Goal: Task Accomplishment & Management: Manage account settings

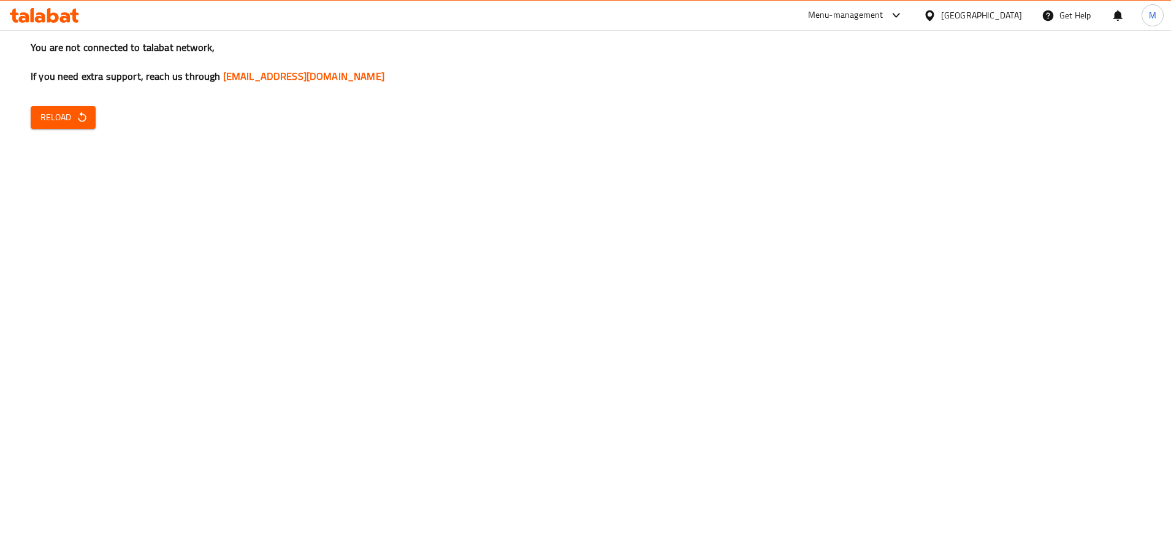
click at [82, 126] on button "Reload" at bounding box center [63, 117] width 65 height 23
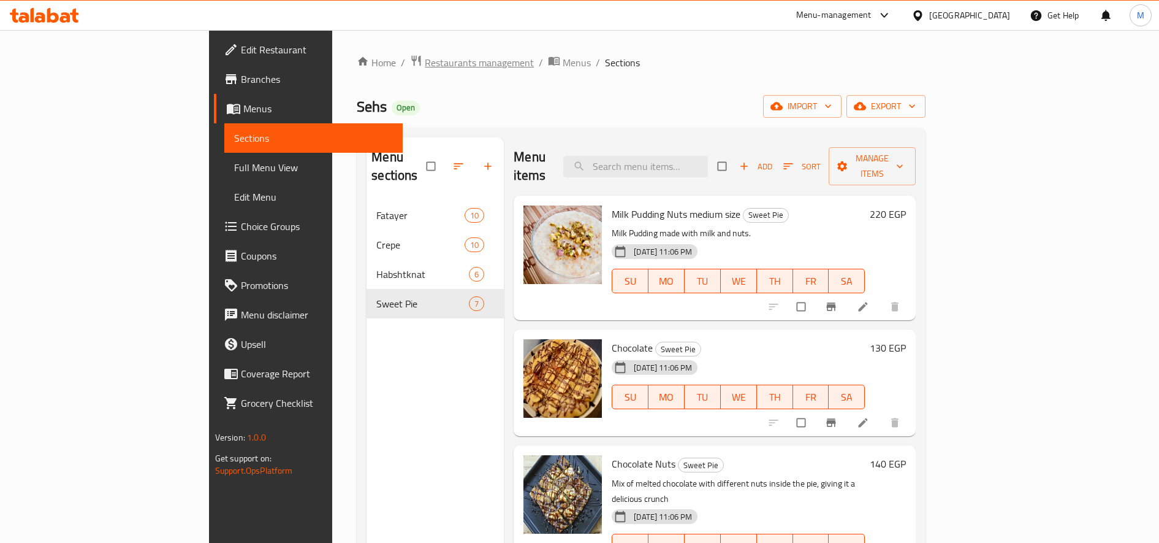
click at [425, 59] on span "Restaurants management" at bounding box center [479, 62] width 109 height 15
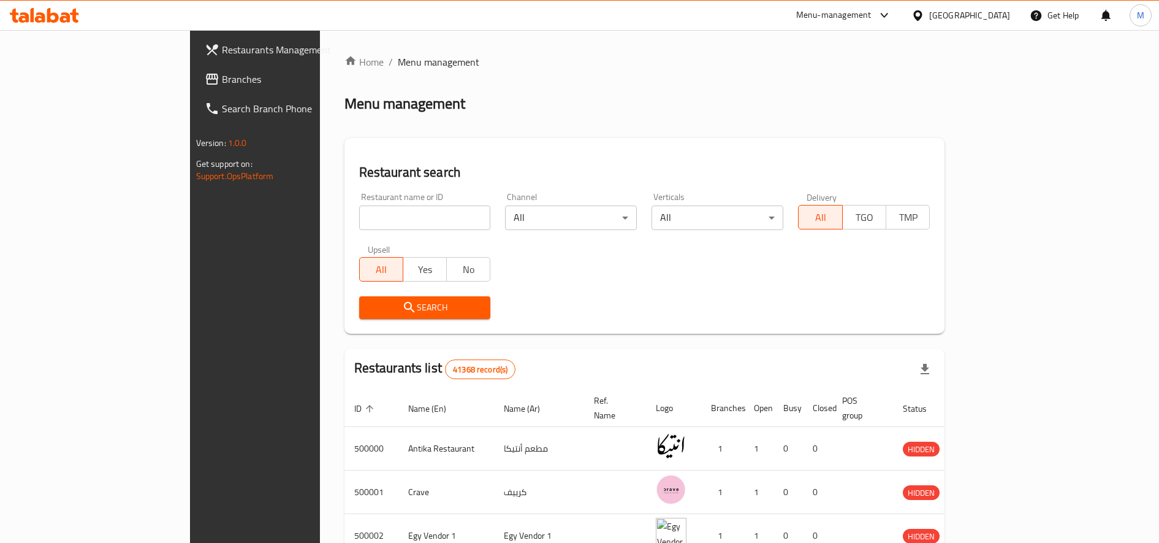
click at [872, 15] on div "Menu-management" at bounding box center [833, 15] width 75 height 15
click at [849, 146] on div "Restaurant-Management" at bounding box center [827, 135] width 116 height 28
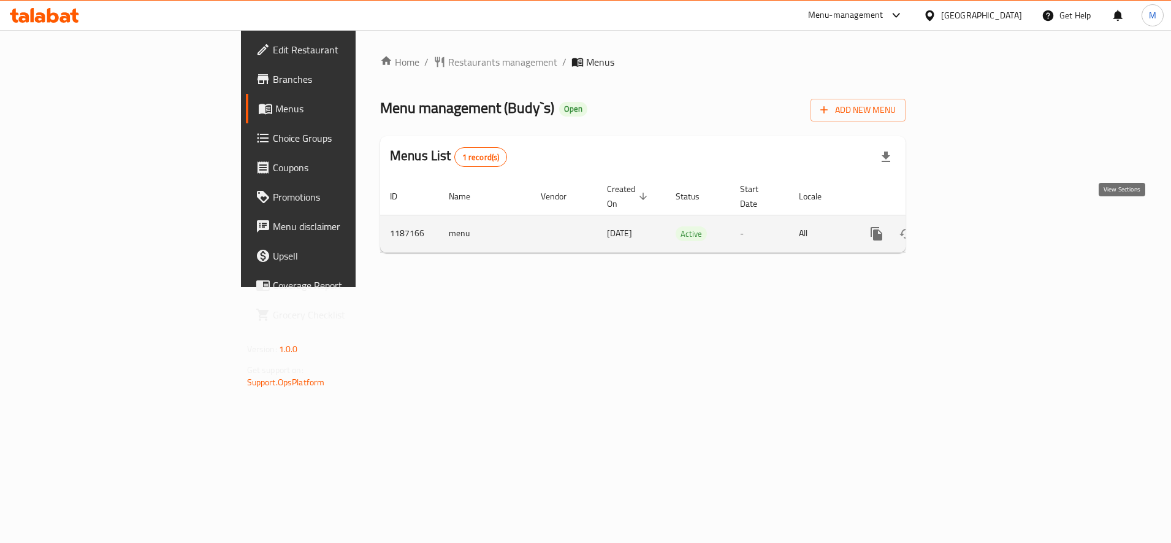
click at [972, 226] on icon "enhanced table" at bounding box center [965, 233] width 15 height 15
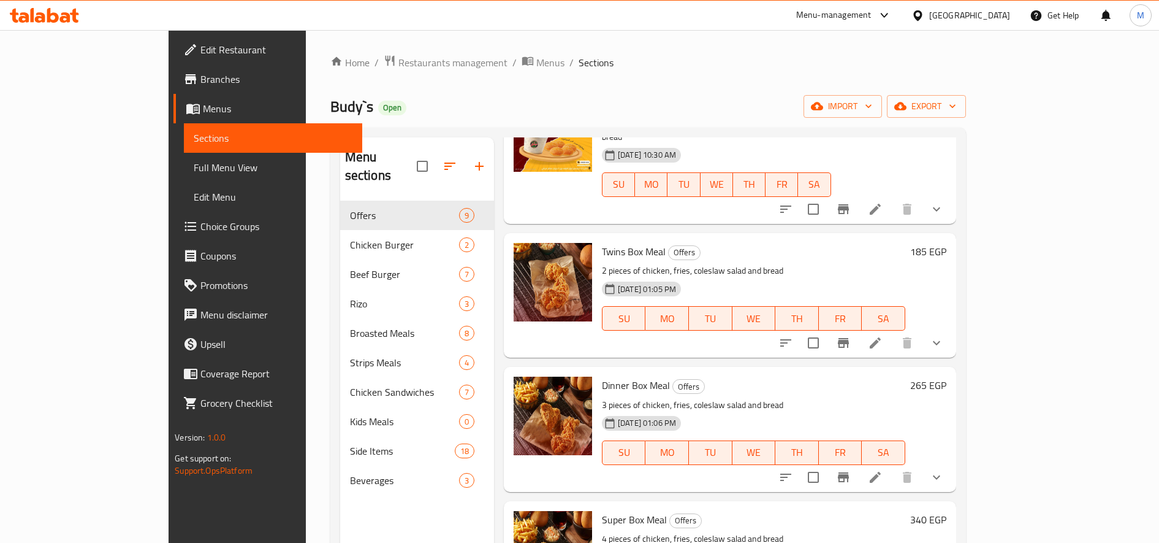
scroll to position [204, 0]
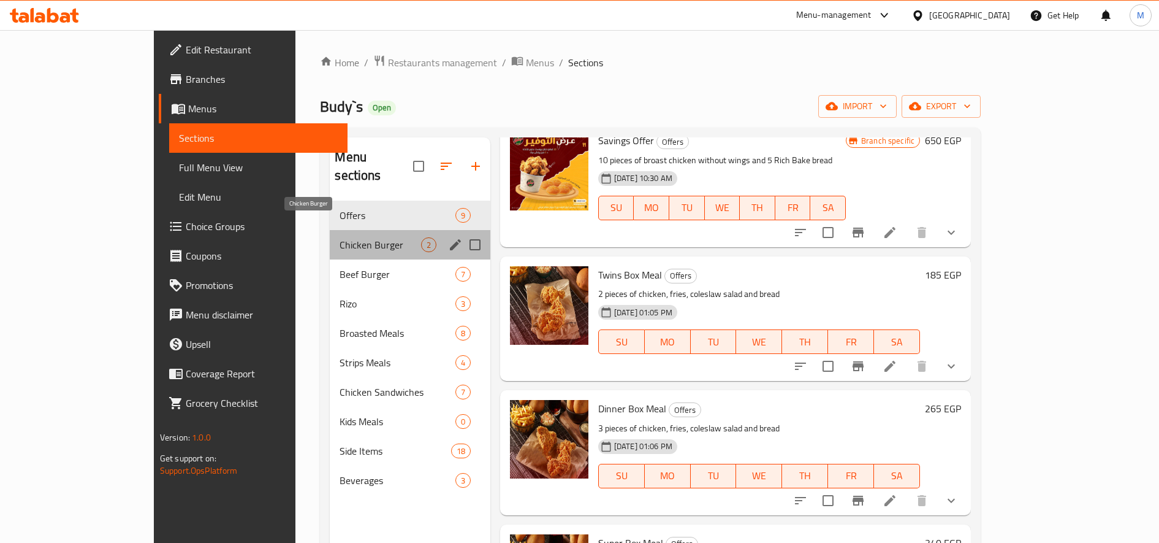
click at [340, 237] on span "Chicken Burger" at bounding box center [380, 244] width 81 height 15
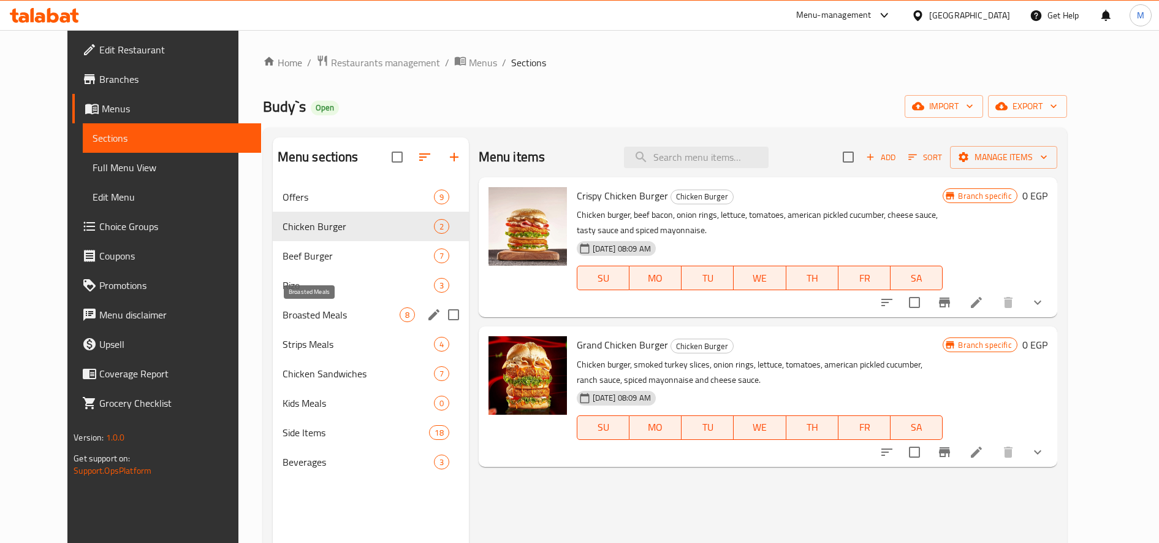
click at [286, 311] on span "Broasted Meals" at bounding box center [341, 314] width 117 height 15
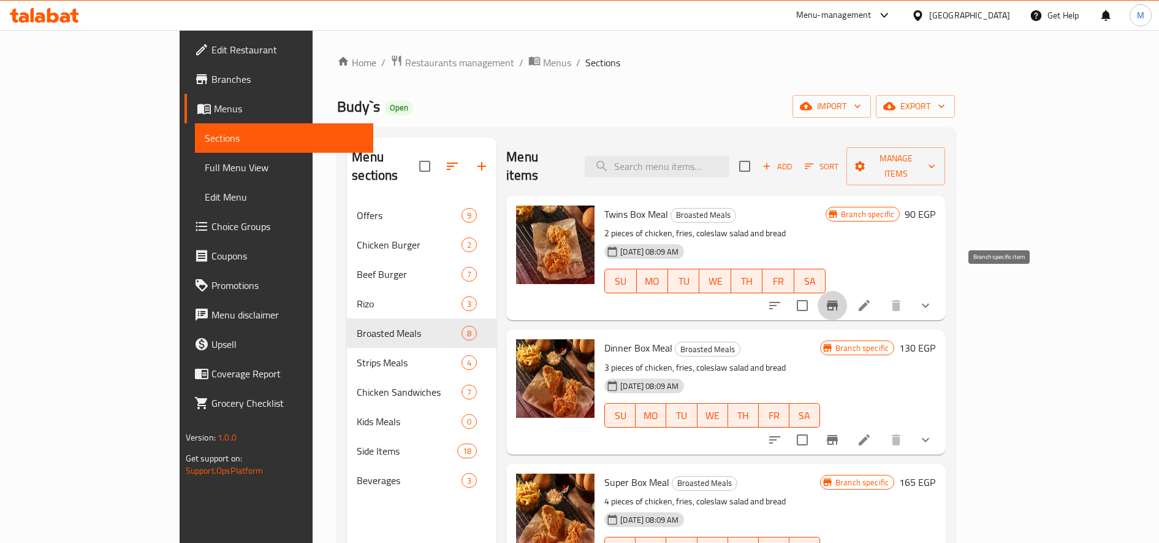
click at [840, 298] on icon "Branch-specific-item" at bounding box center [832, 305] width 15 height 15
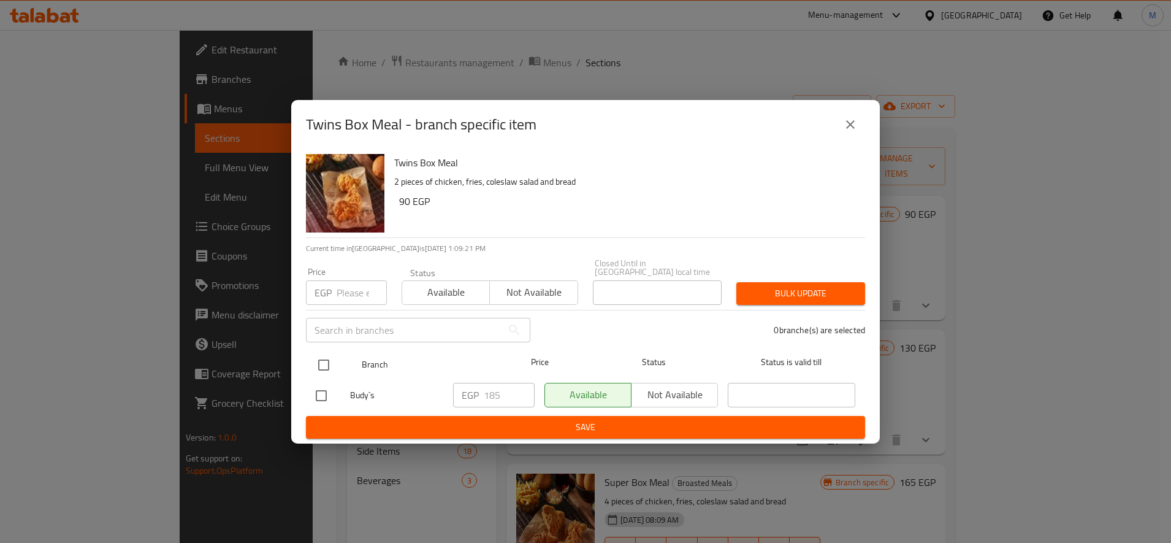
click at [324, 352] on input "checkbox" at bounding box center [324, 365] width 26 height 26
checkbox input "true"
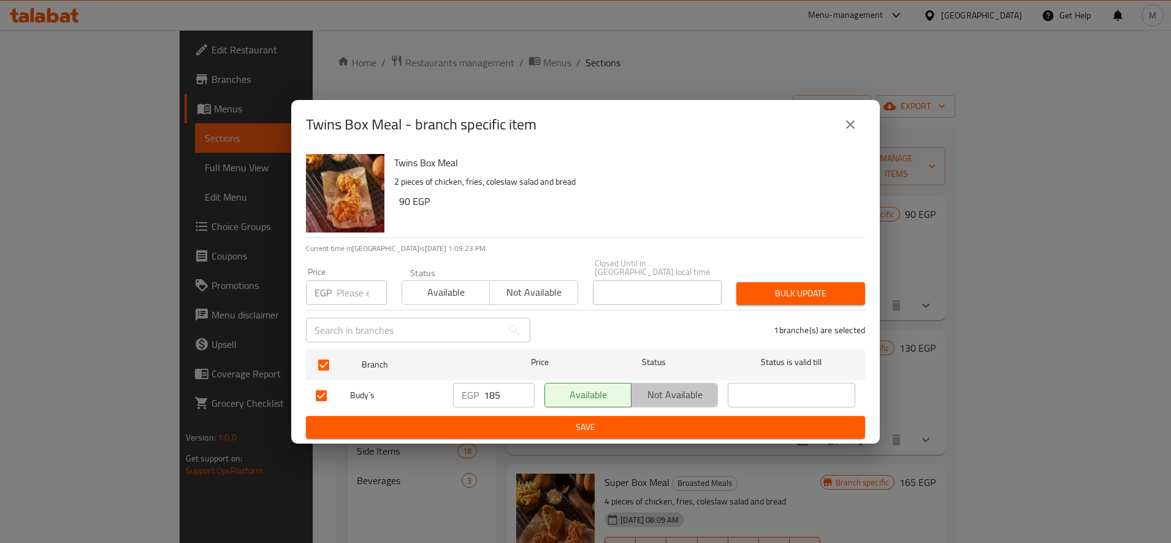
drag, startPoint x: 663, startPoint y: 383, endPoint x: 665, endPoint y: 402, distance: 19.1
click at [664, 386] on span "Not available" at bounding box center [674, 395] width 77 height 18
click at [666, 405] on div "Available Not available" at bounding box center [630, 396] width 183 height 36
click at [670, 419] on span "Save" at bounding box center [585, 426] width 539 height 15
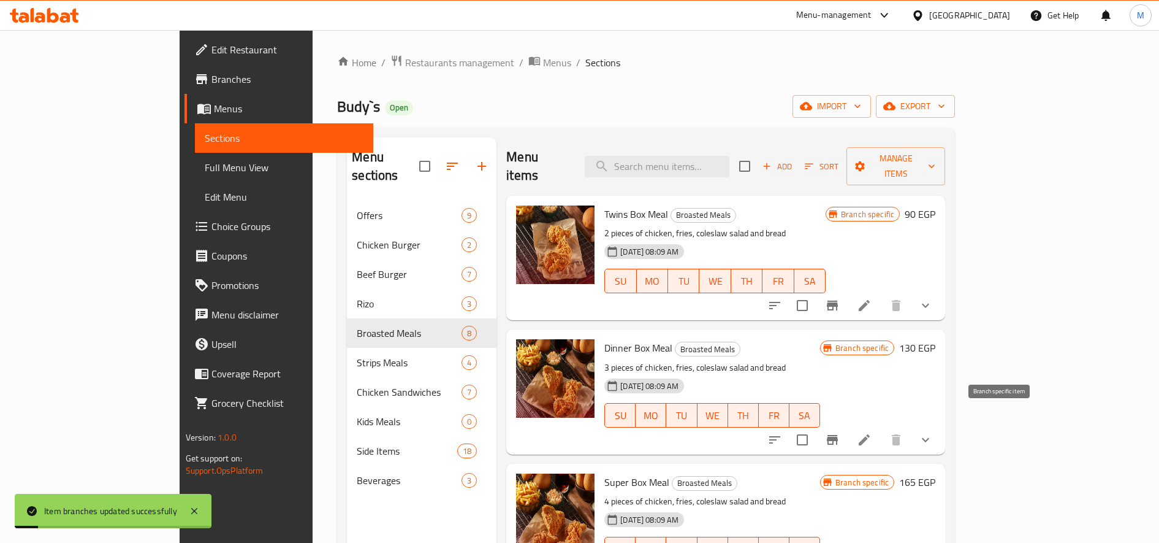
click at [838, 435] on icon "Branch-specific-item" at bounding box center [832, 440] width 11 height 10
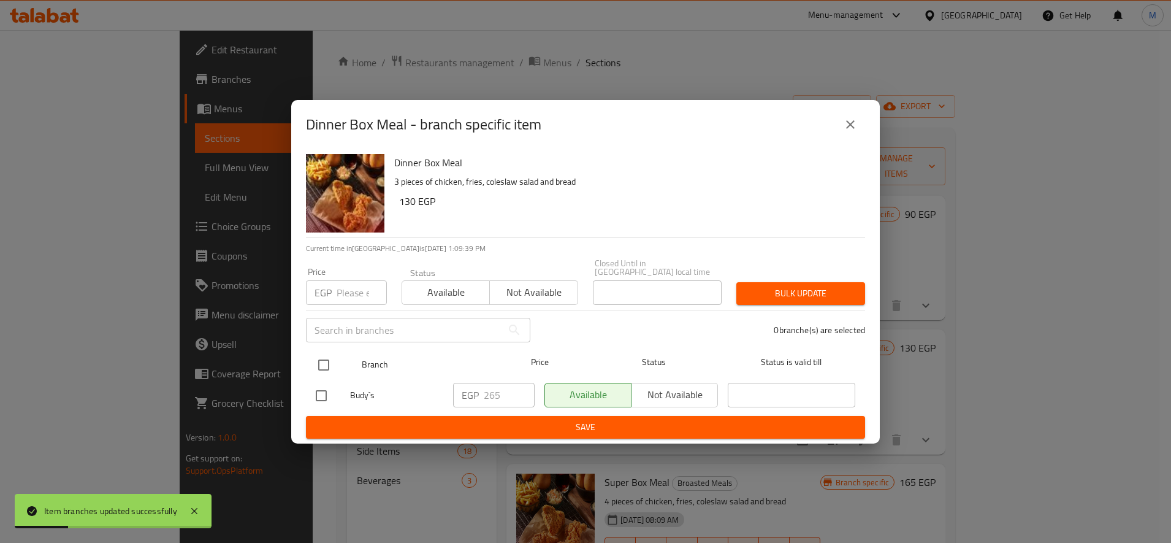
click at [323, 357] on input "checkbox" at bounding box center [324, 365] width 26 height 26
checkbox input "true"
click at [668, 387] on span "Not available" at bounding box center [674, 395] width 77 height 18
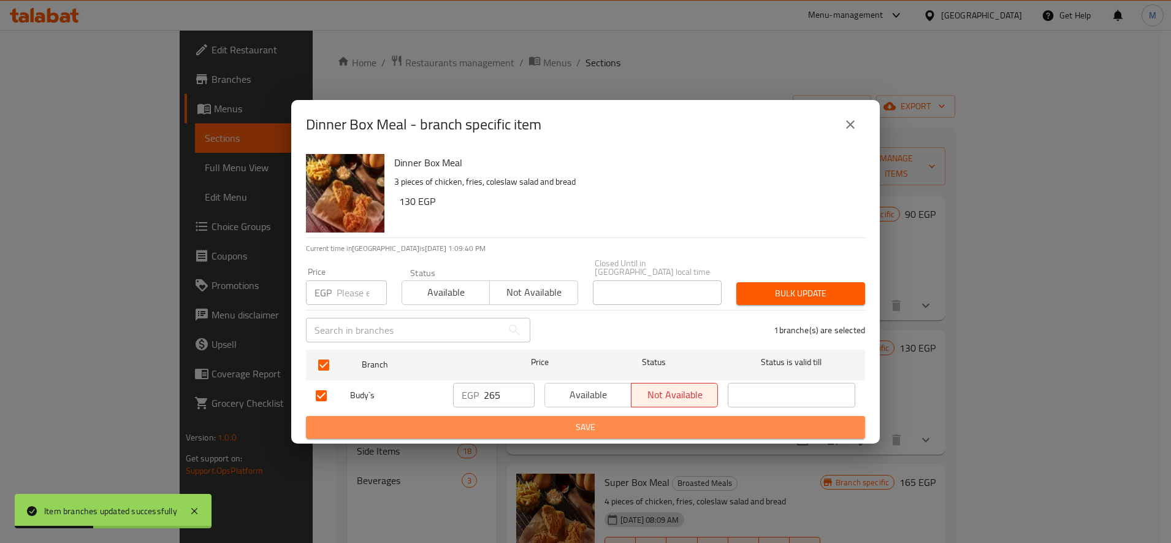
click at [674, 416] on button "Save" at bounding box center [585, 427] width 559 height 23
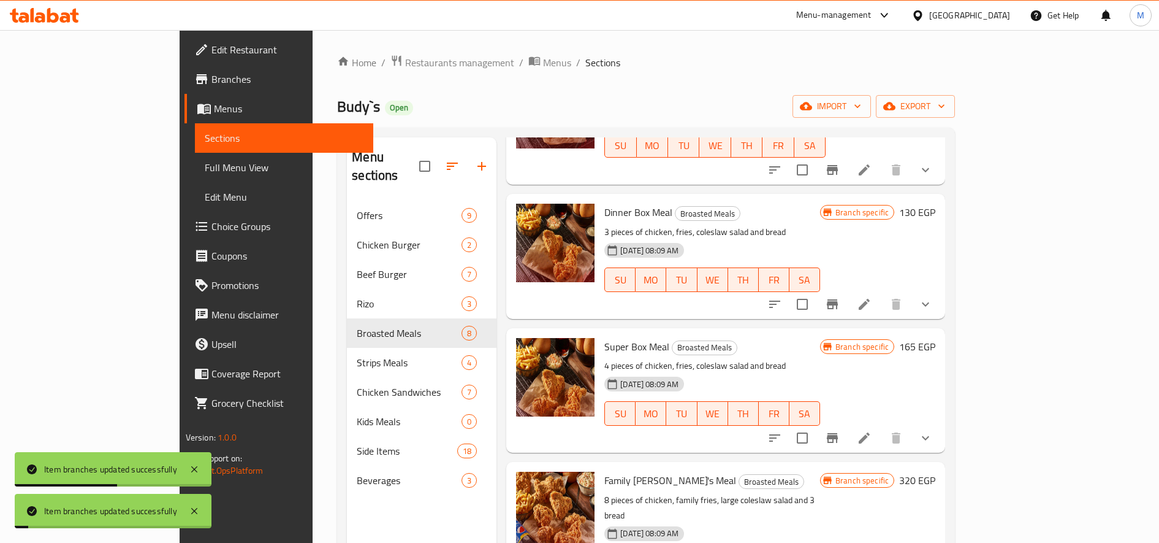
scroll to position [204, 0]
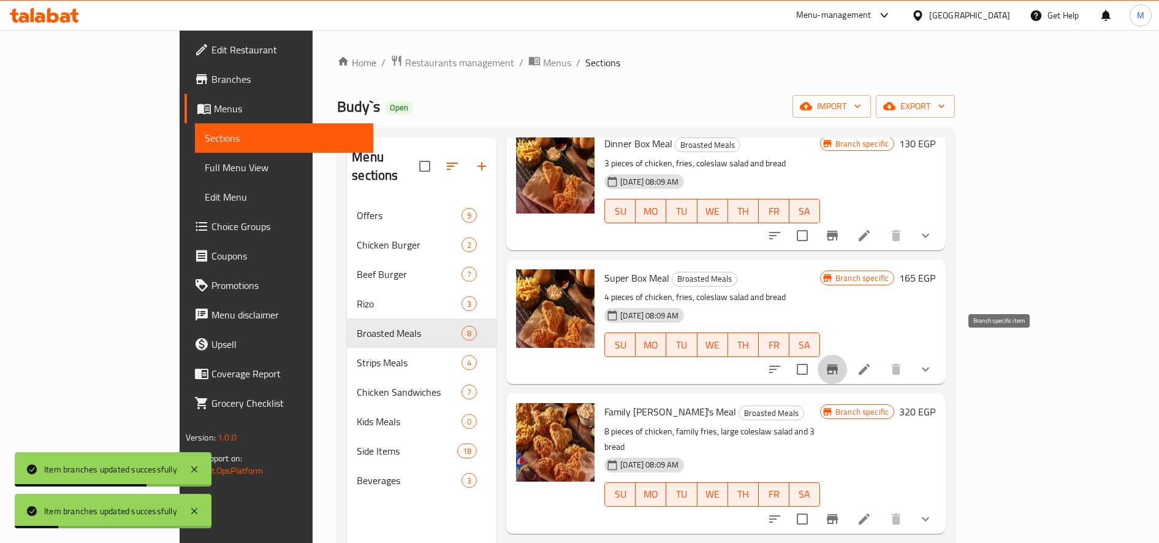
click at [840, 362] on icon "Branch-specific-item" at bounding box center [832, 369] width 15 height 15
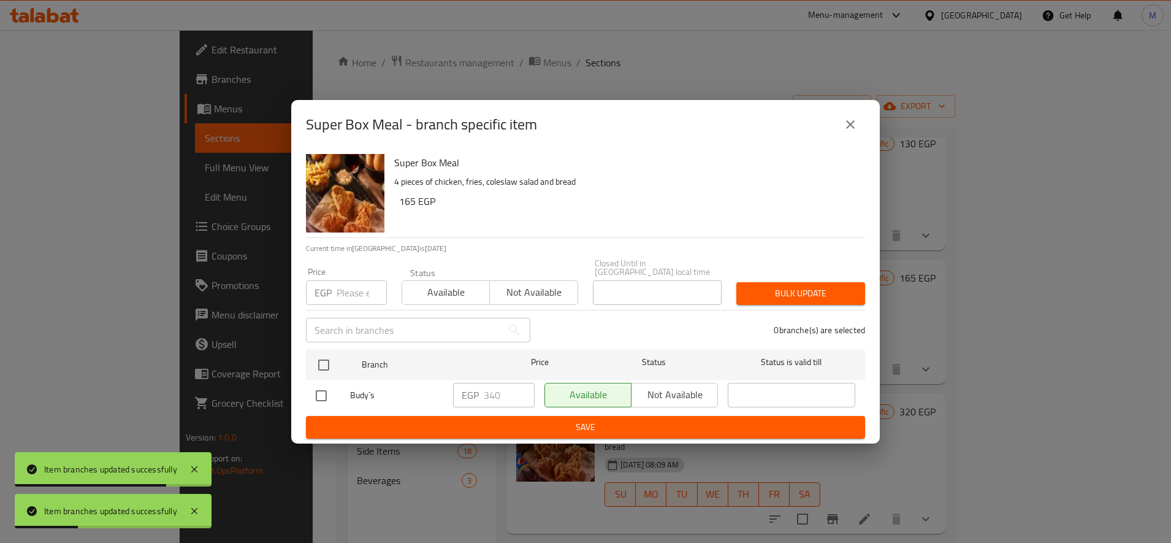
drag, startPoint x: 320, startPoint y: 389, endPoint x: 347, endPoint y: 390, distance: 27.0
click at [324, 390] on input "checkbox" at bounding box center [321, 396] width 26 height 26
checkbox input "true"
click at [665, 388] on span "Not available" at bounding box center [674, 395] width 77 height 18
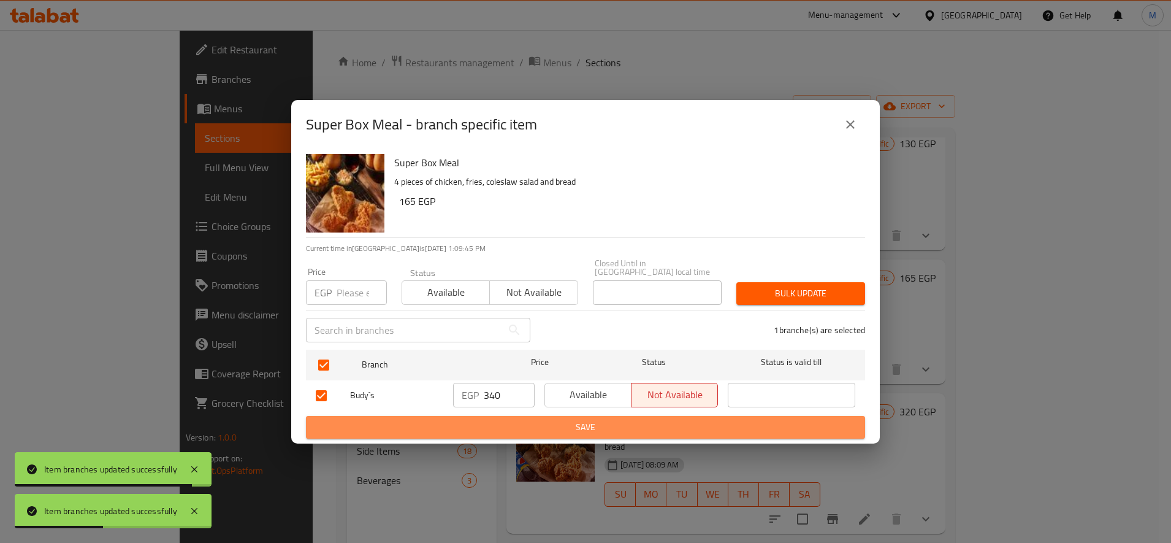
click at [642, 421] on span "Save" at bounding box center [585, 426] width 539 height 15
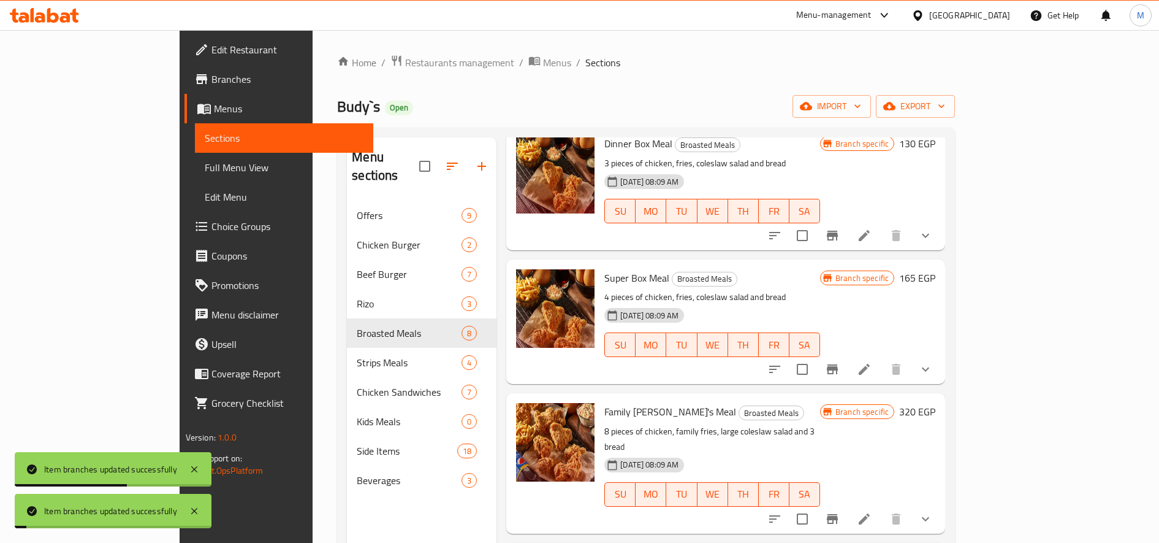
scroll to position [307, 0]
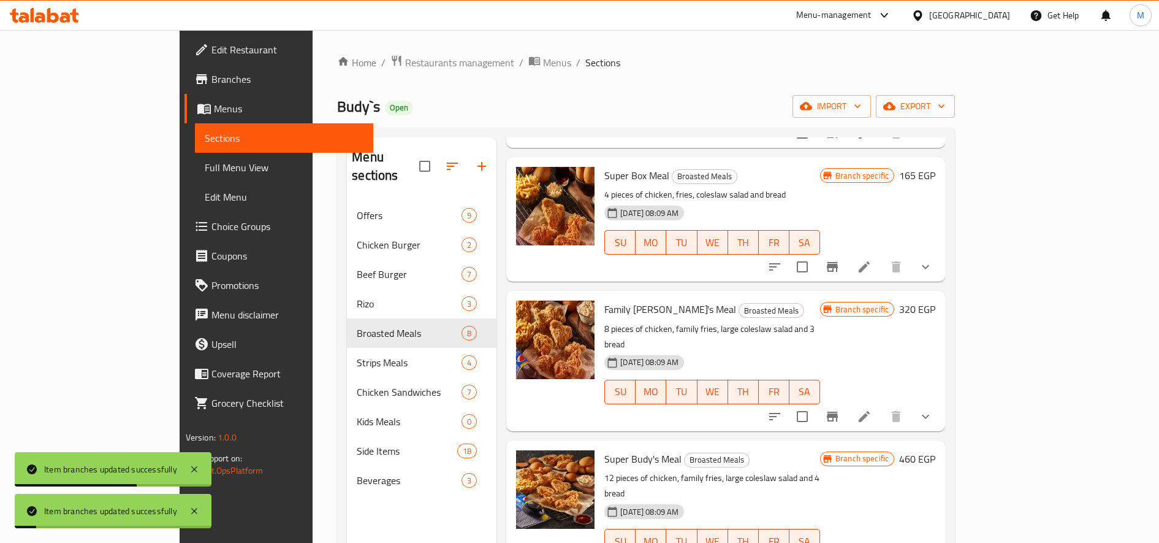
click at [847, 402] on button "Branch-specific-item" at bounding box center [832, 416] width 29 height 29
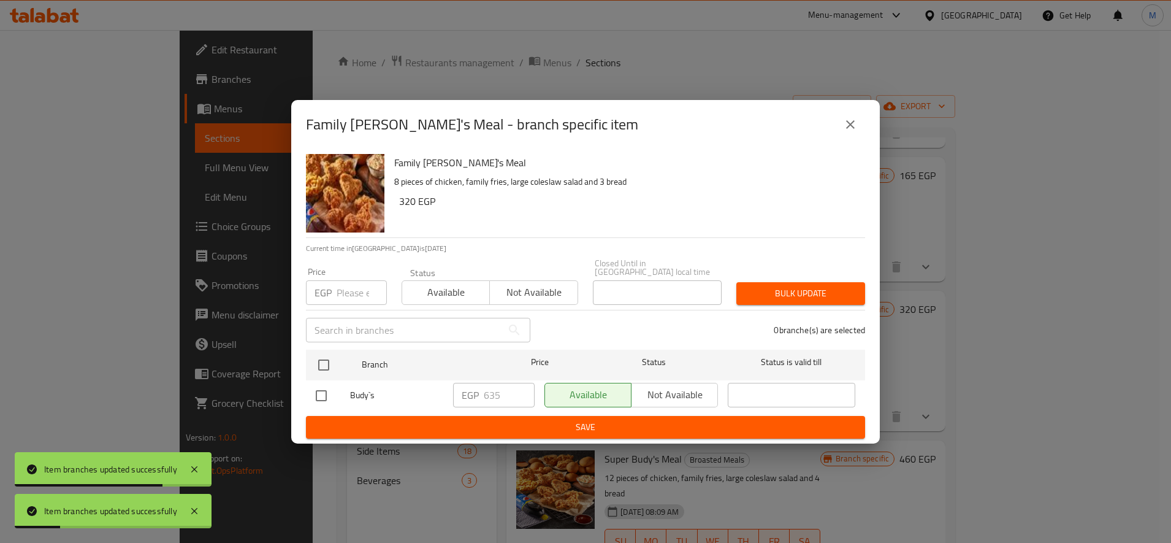
click at [323, 397] on input "checkbox" at bounding box center [321, 396] width 26 height 26
checkbox input "true"
click at [656, 391] on span "Not available" at bounding box center [674, 395] width 77 height 18
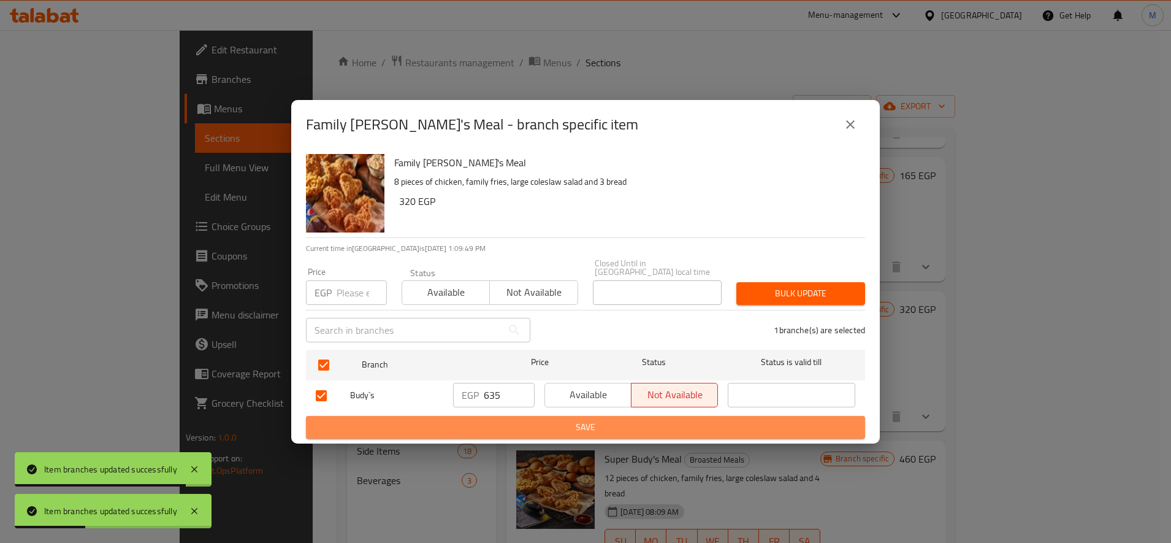
click at [648, 419] on span "Save" at bounding box center [585, 426] width 539 height 15
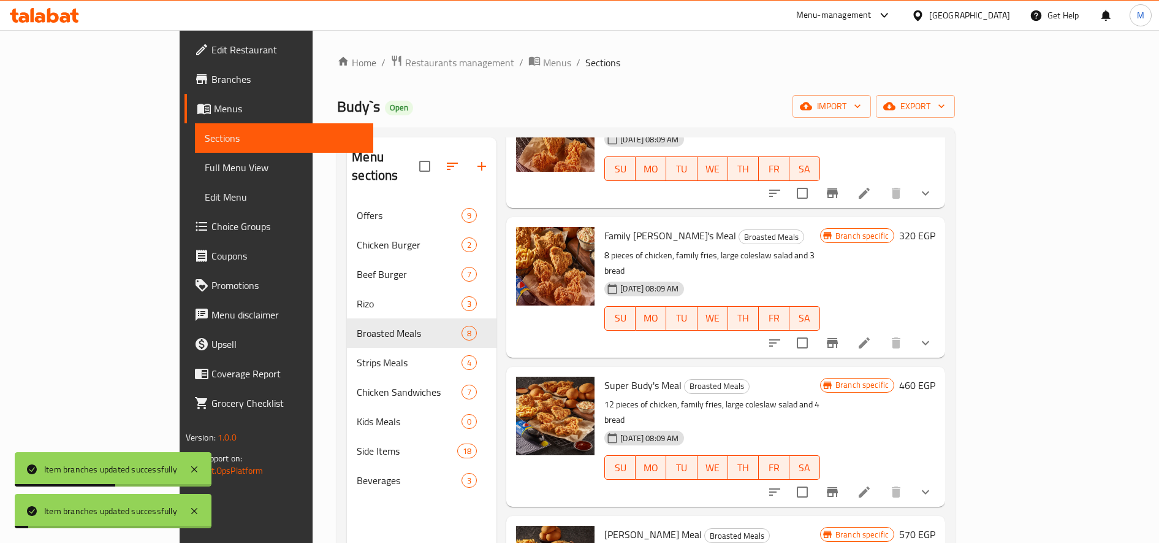
scroll to position [511, 0]
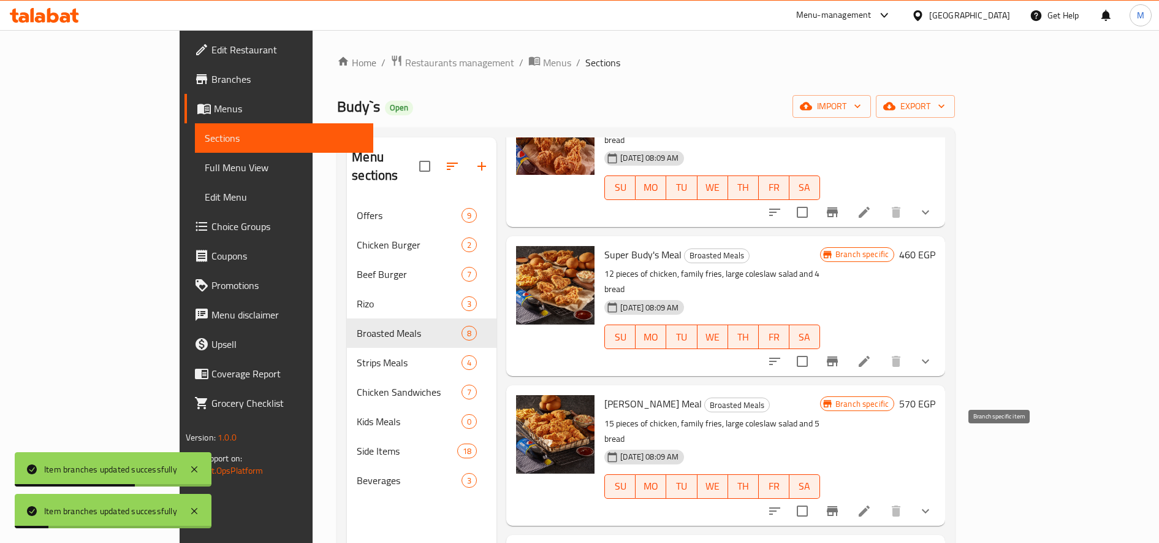
click at [847, 496] on button "Branch-specific-item" at bounding box center [832, 510] width 29 height 29
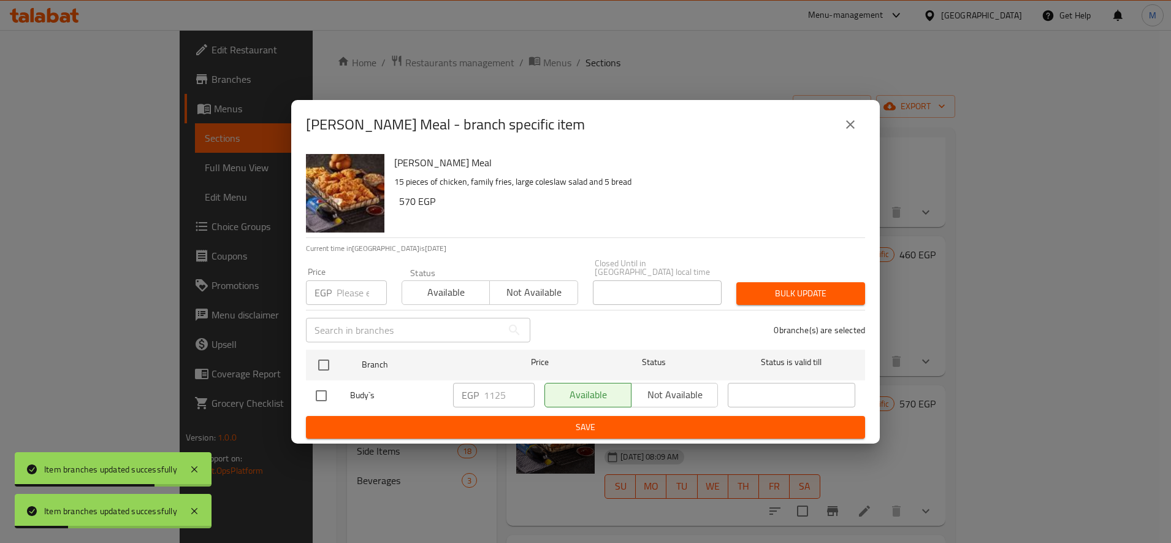
click at [326, 392] on input "checkbox" at bounding box center [321, 396] width 26 height 26
checkbox input "true"
drag, startPoint x: 668, startPoint y: 400, endPoint x: 677, endPoint y: 407, distance: 11.3
click at [671, 400] on button "Not available" at bounding box center [674, 395] width 87 height 25
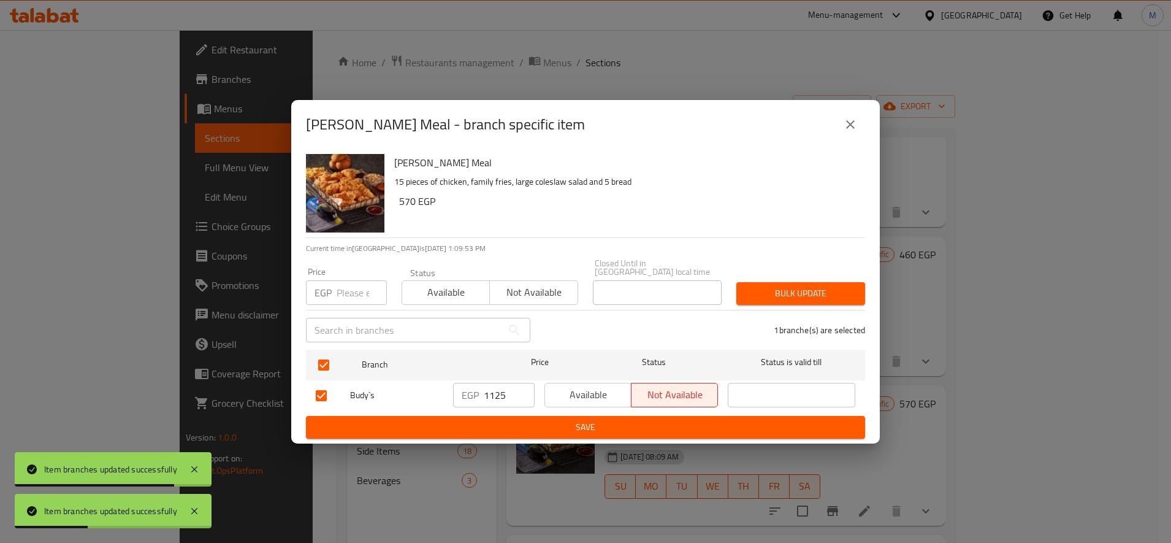
click at [671, 419] on span "Save" at bounding box center [585, 426] width 539 height 15
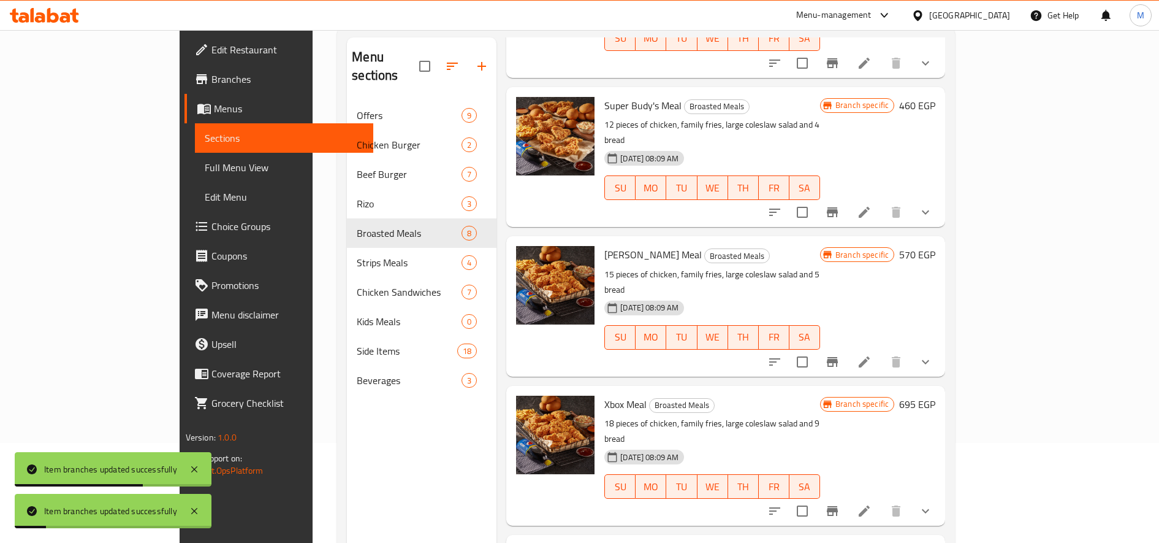
scroll to position [172, 0]
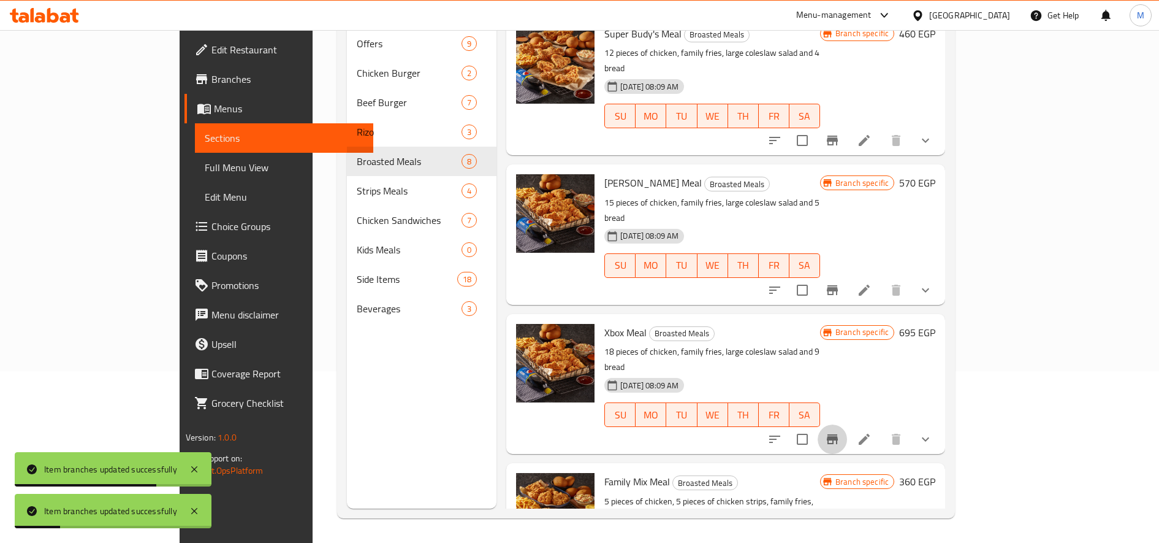
click at [838, 434] on icon "Branch-specific-item" at bounding box center [832, 439] width 11 height 10
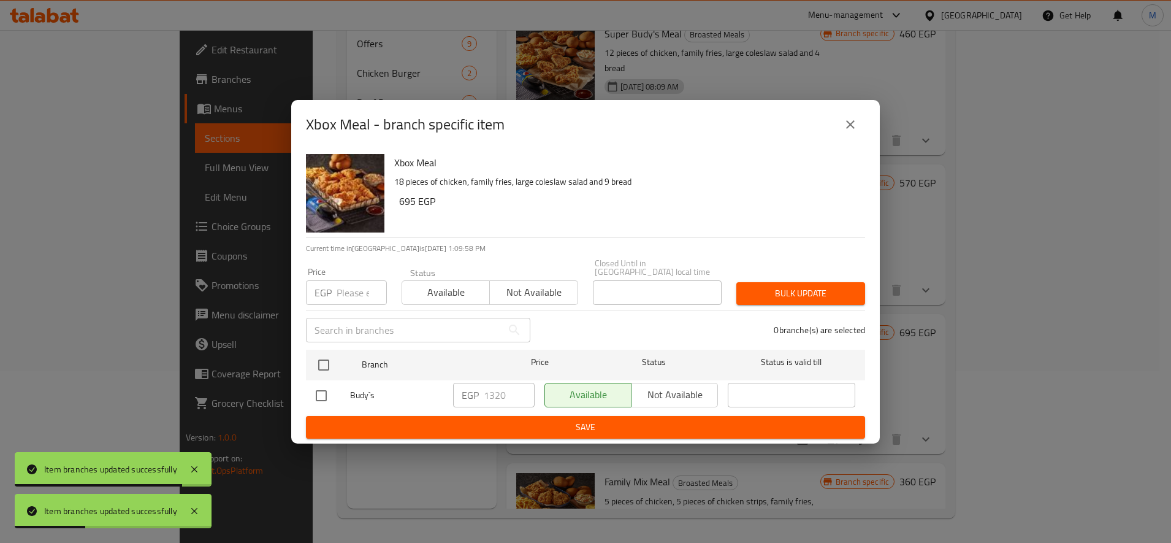
click at [319, 396] on input "checkbox" at bounding box center [321, 396] width 26 height 26
checkbox input "true"
click at [654, 388] on span "Not available" at bounding box center [674, 395] width 77 height 18
click at [680, 416] on button "Save" at bounding box center [585, 427] width 559 height 23
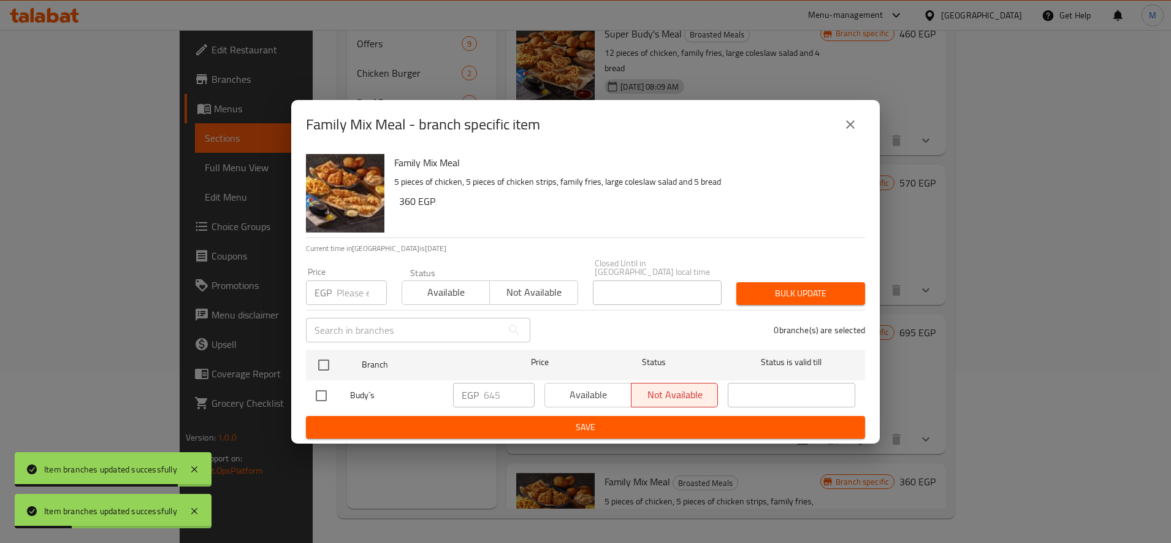
drag, startPoint x: 319, startPoint y: 388, endPoint x: 473, endPoint y: 392, distance: 154.5
click at [322, 388] on input "checkbox" at bounding box center [321, 396] width 26 height 26
checkbox input "true"
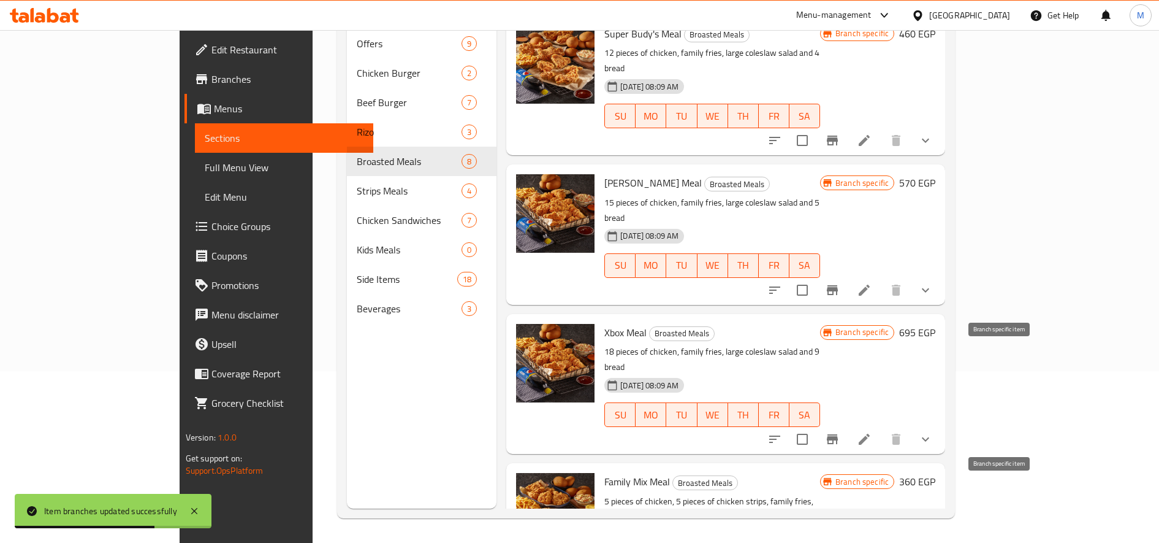
click at [838, 434] on icon "Branch-specific-item" at bounding box center [832, 439] width 11 height 10
click at [838, 285] on icon "Branch-specific-item" at bounding box center [832, 290] width 11 height 10
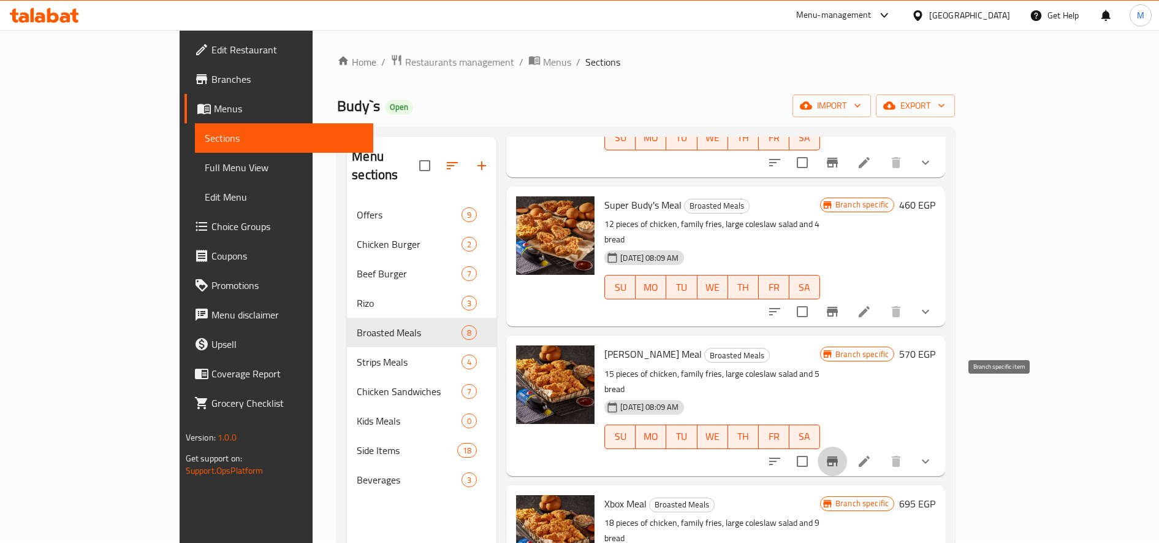
scroll to position [0, 0]
click at [405, 66] on span "Restaurants management" at bounding box center [459, 62] width 109 height 15
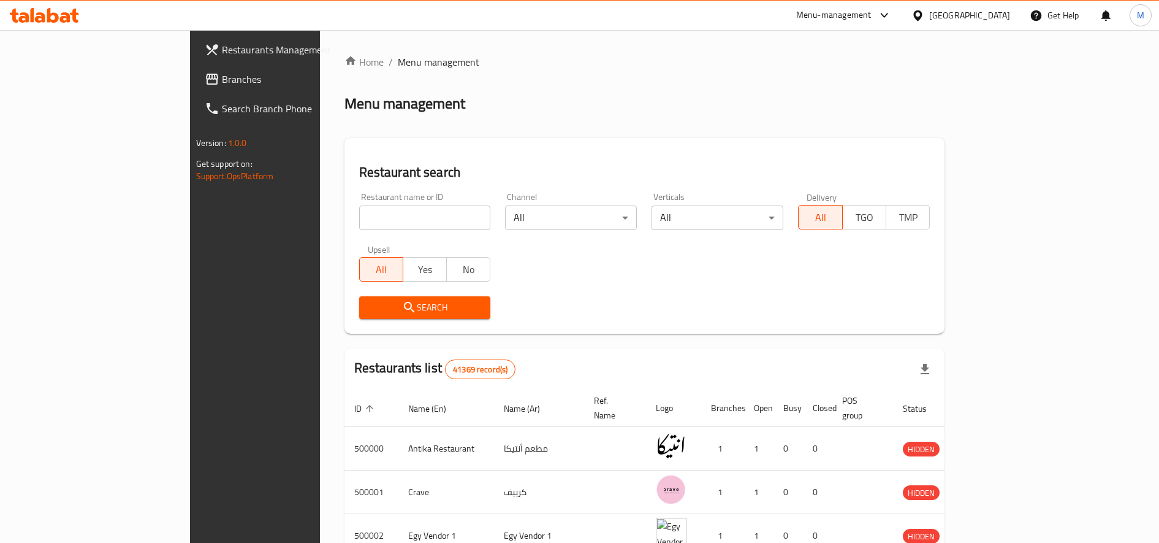
click at [872, 9] on div "Menu-management" at bounding box center [833, 15] width 75 height 15
click at [830, 129] on div "Restaurant-Management" at bounding box center [827, 135] width 96 height 13
